Goal: Find specific page/section: Find specific page/section

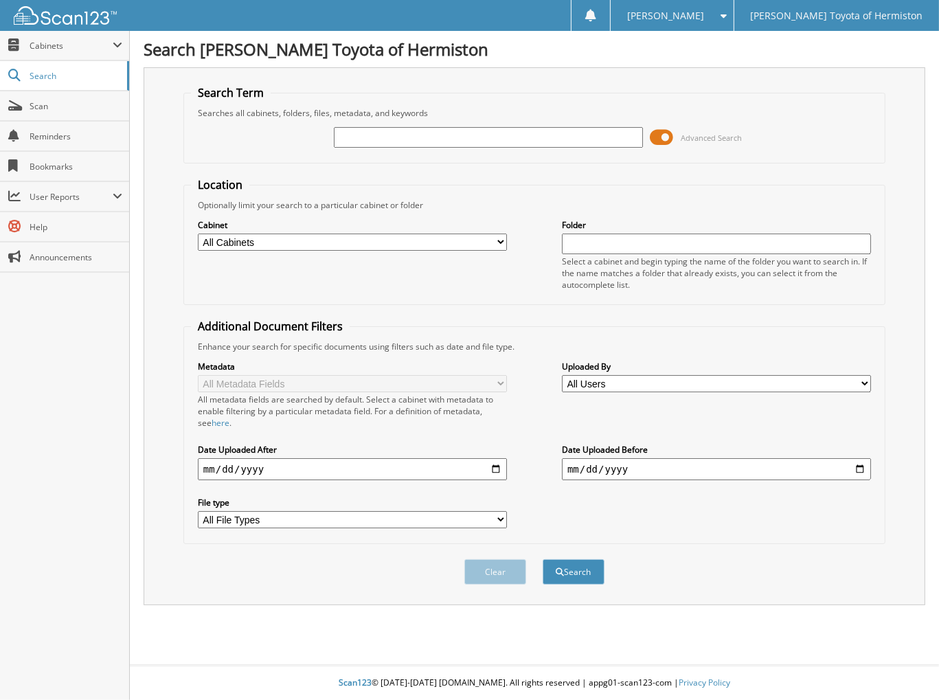
click at [354, 131] on input "text" at bounding box center [488, 137] width 309 height 21
type input "6149192"
click at [542, 559] on button "Search" at bounding box center [573, 571] width 62 height 25
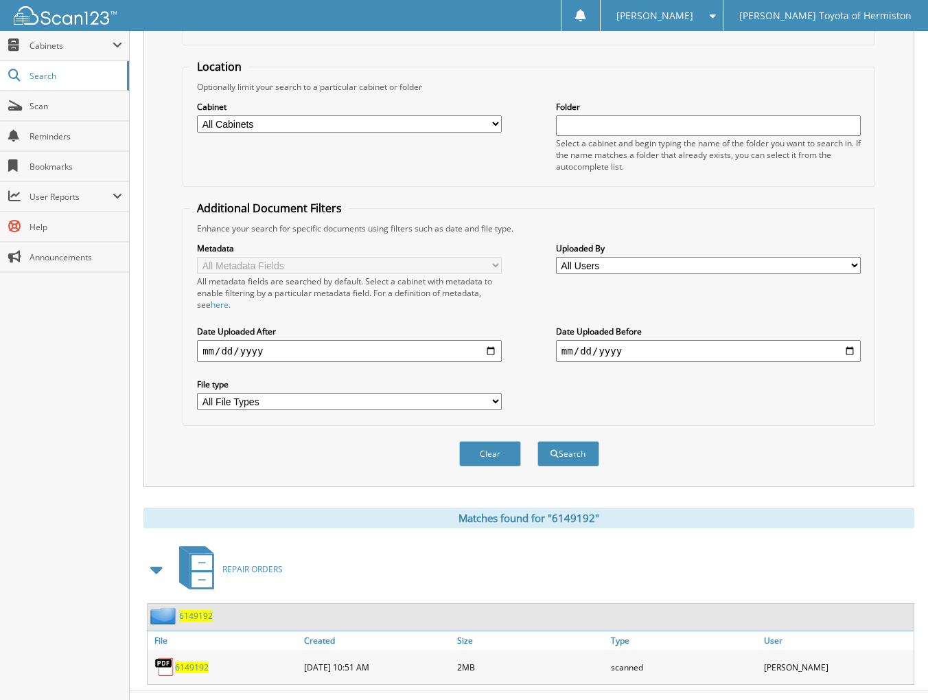
scroll to position [128, 0]
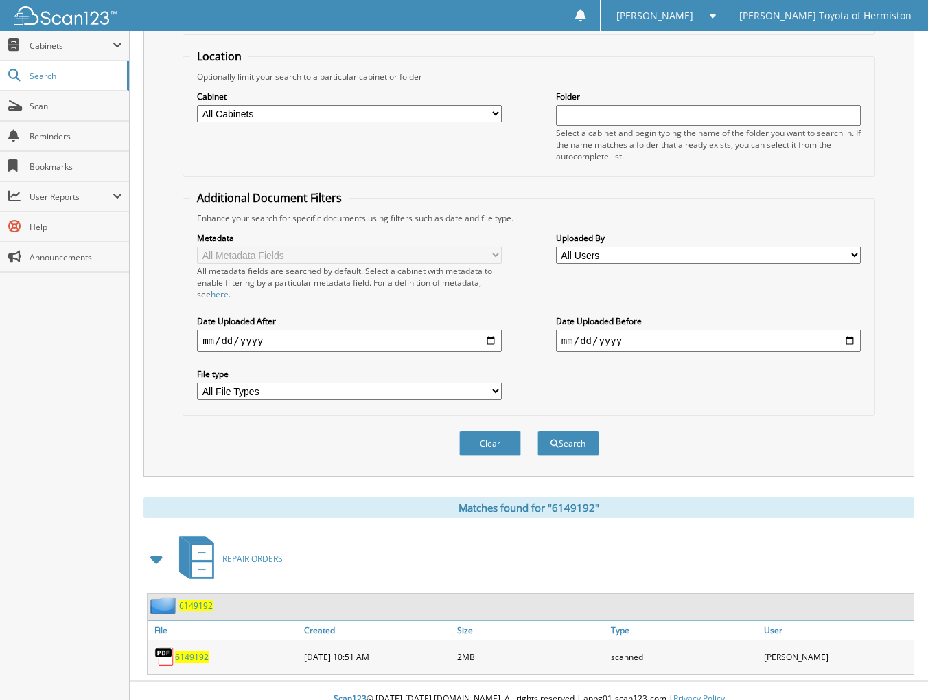
click at [195, 651] on span "6149192" at bounding box center [192, 657] width 34 height 12
